Goal: Information Seeking & Learning: Learn about a topic

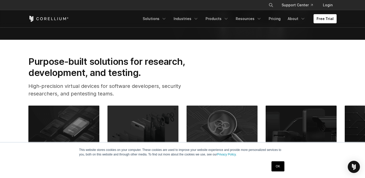
scroll to position [236, 0]
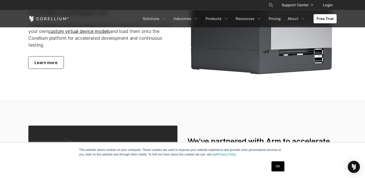
scroll to position [1083, 0]
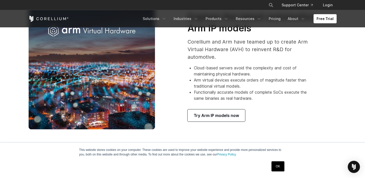
scroll to position [284, 0]
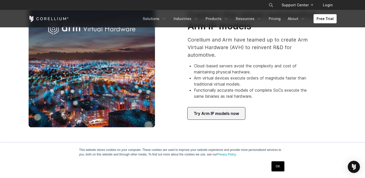
click at [227, 117] on link "Try Arm IP models now" at bounding box center [217, 114] width 58 height 12
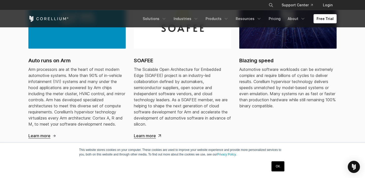
scroll to position [489, 0]
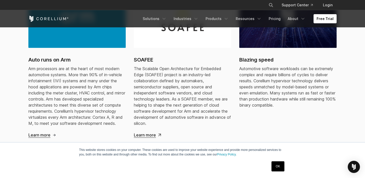
click at [48, 132] on link "Auto runs on Arm Arm processors are at the heart of most modern automotive syst…" at bounding box center [76, 62] width 97 height 151
